Goal: Check status: Check status

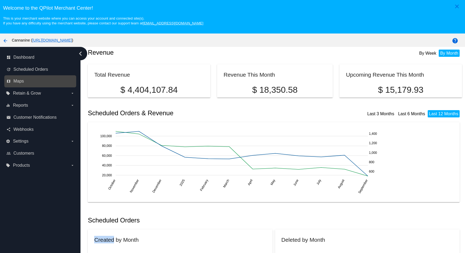
scroll to position [27, 0]
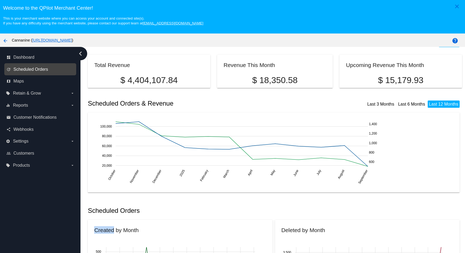
click at [39, 71] on span "Scheduled Orders" at bounding box center [30, 69] width 35 height 5
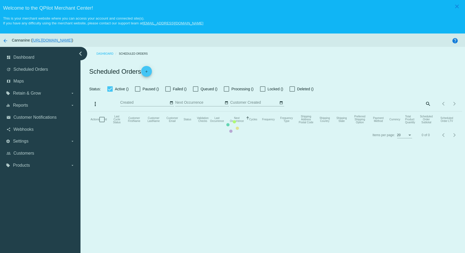
checkbox input "true"
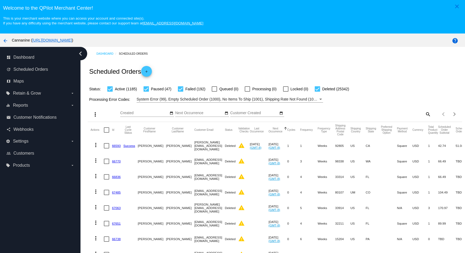
click at [431, 114] on div "Items per page: 20 1 - 20 of 26766" at bounding box center [446, 114] width 31 height 15
click at [425, 112] on mat-icon "search" at bounding box center [428, 114] width 6 height 8
drag, startPoint x: 380, startPoint y: 114, endPoint x: 377, endPoint y: 116, distance: 3.4
click at [378, 116] on div "Search" at bounding box center [384, 112] width 93 height 10
paste input "[EMAIL_ADDRESS][DOMAIN_NAME]"
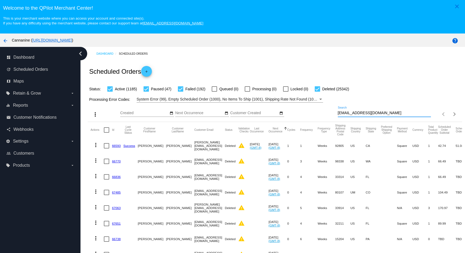
type input "[EMAIL_ADDRESS][DOMAIN_NAME]"
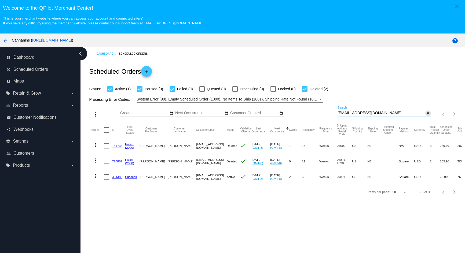
click at [426, 112] on mat-icon "close" at bounding box center [428, 113] width 4 height 4
